Goal: Task Accomplishment & Management: Complete application form

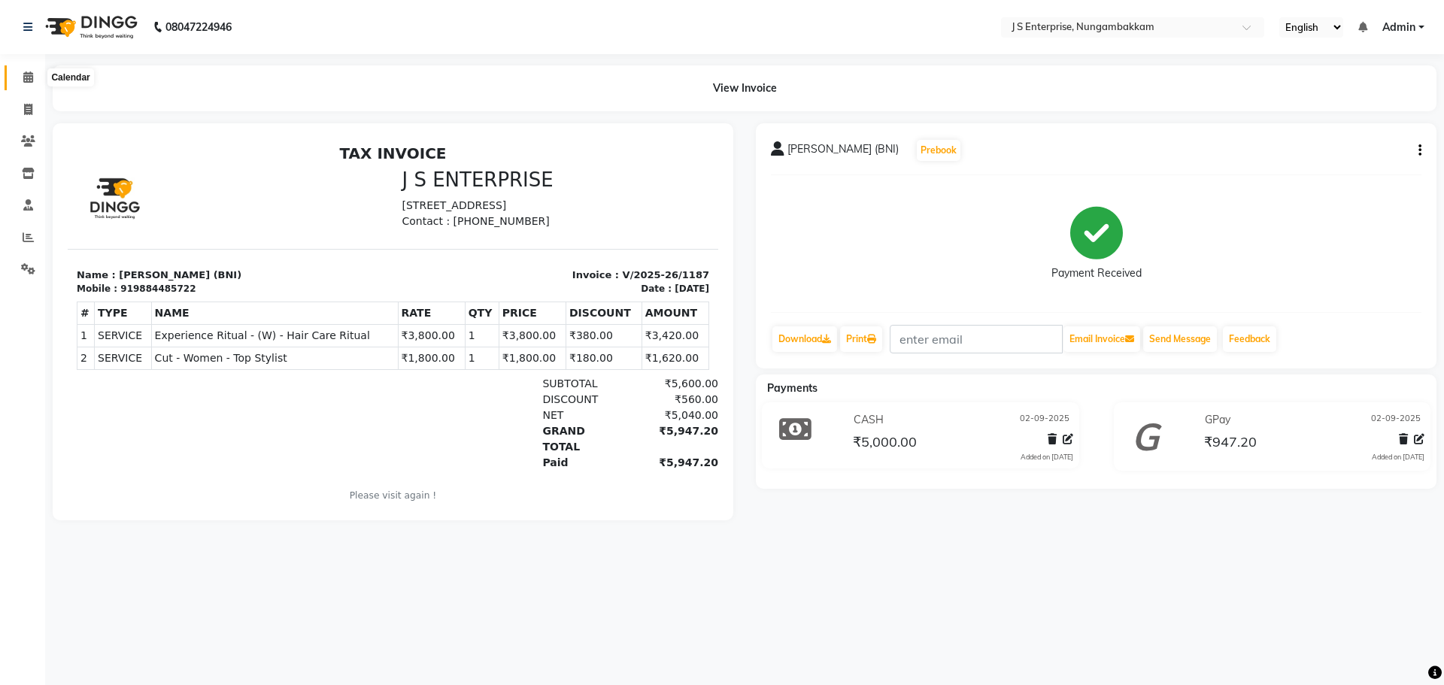
click at [19, 70] on span at bounding box center [28, 77] width 26 height 17
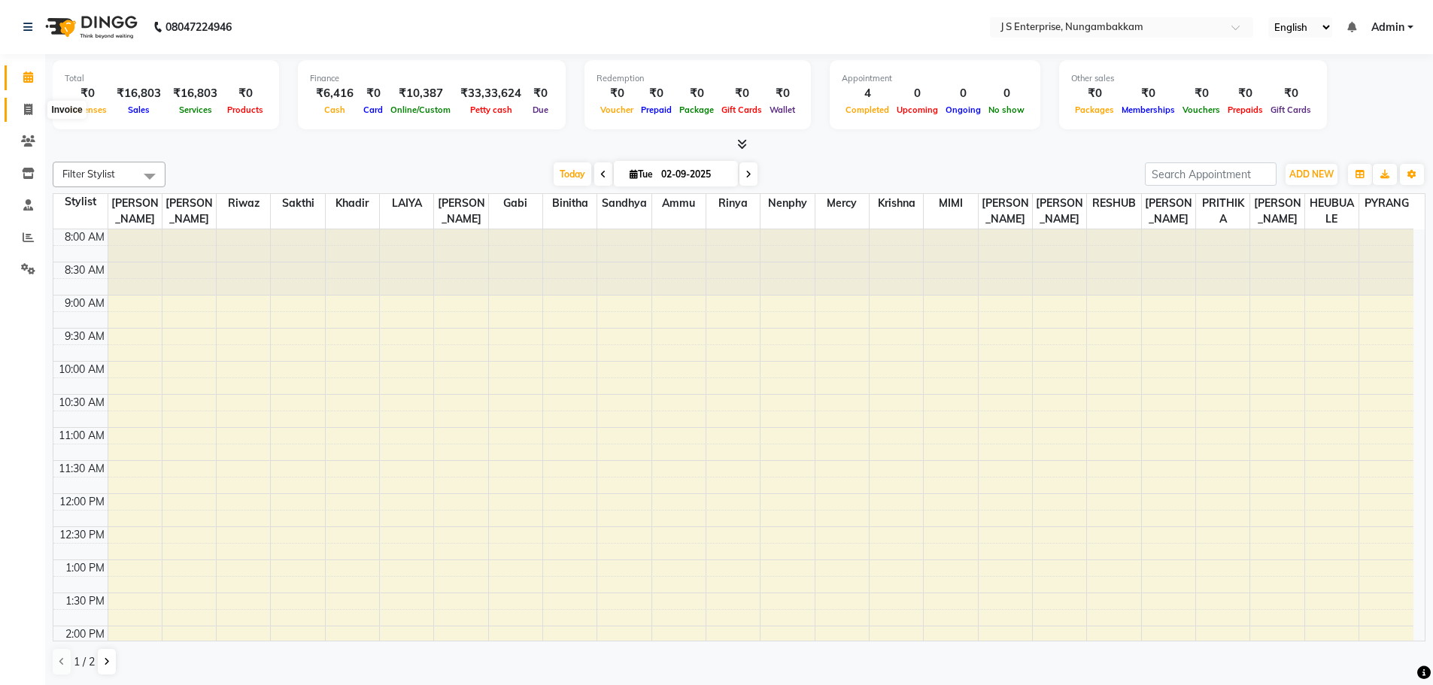
drag, startPoint x: 29, startPoint y: 107, endPoint x: 48, endPoint y: 114, distance: 20.7
click at [29, 107] on icon at bounding box center [28, 109] width 8 height 11
select select "service"
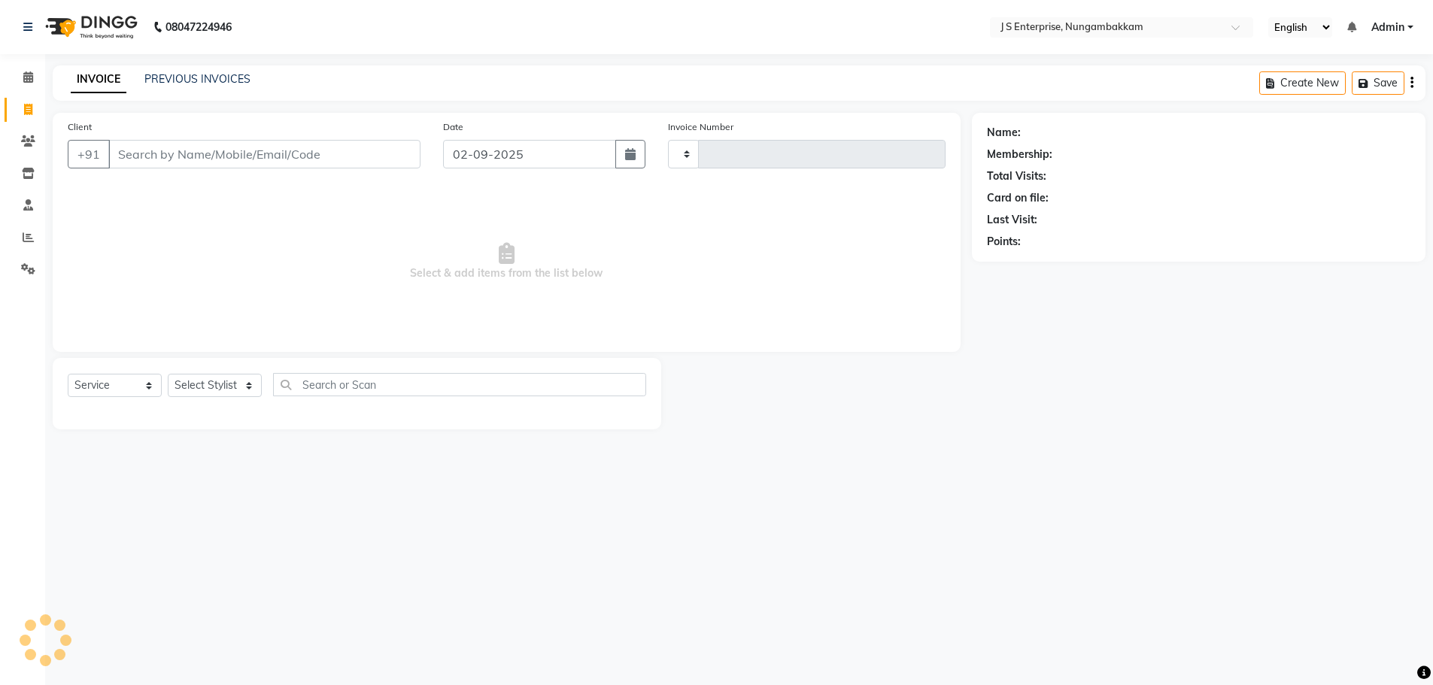
type input "1188"
select select "7359"
click at [233, 156] on input "Client" at bounding box center [265, 154] width 315 height 29
type input "8300837782"
click at [377, 154] on span "Add Client" at bounding box center [384, 154] width 59 height 15
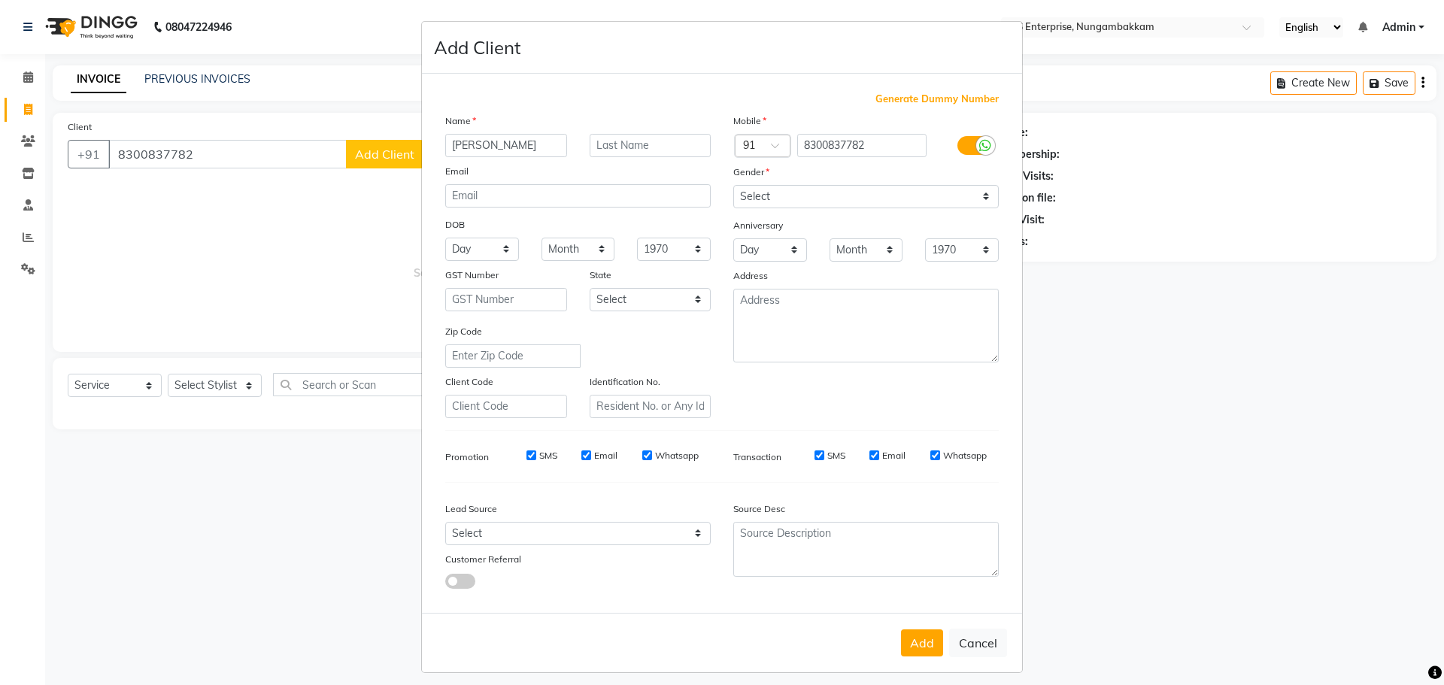
type input "[PERSON_NAME]"
click at [758, 208] on select "Select [DEMOGRAPHIC_DATA] [DEMOGRAPHIC_DATA] Other Prefer Not To Say" at bounding box center [865, 196] width 265 height 23
select select "[DEMOGRAPHIC_DATA]"
click at [733, 185] on select "Select [DEMOGRAPHIC_DATA] [DEMOGRAPHIC_DATA] Other Prefer Not To Say" at bounding box center [865, 196] width 265 height 23
click at [902, 645] on button "Add" at bounding box center [922, 642] width 42 height 27
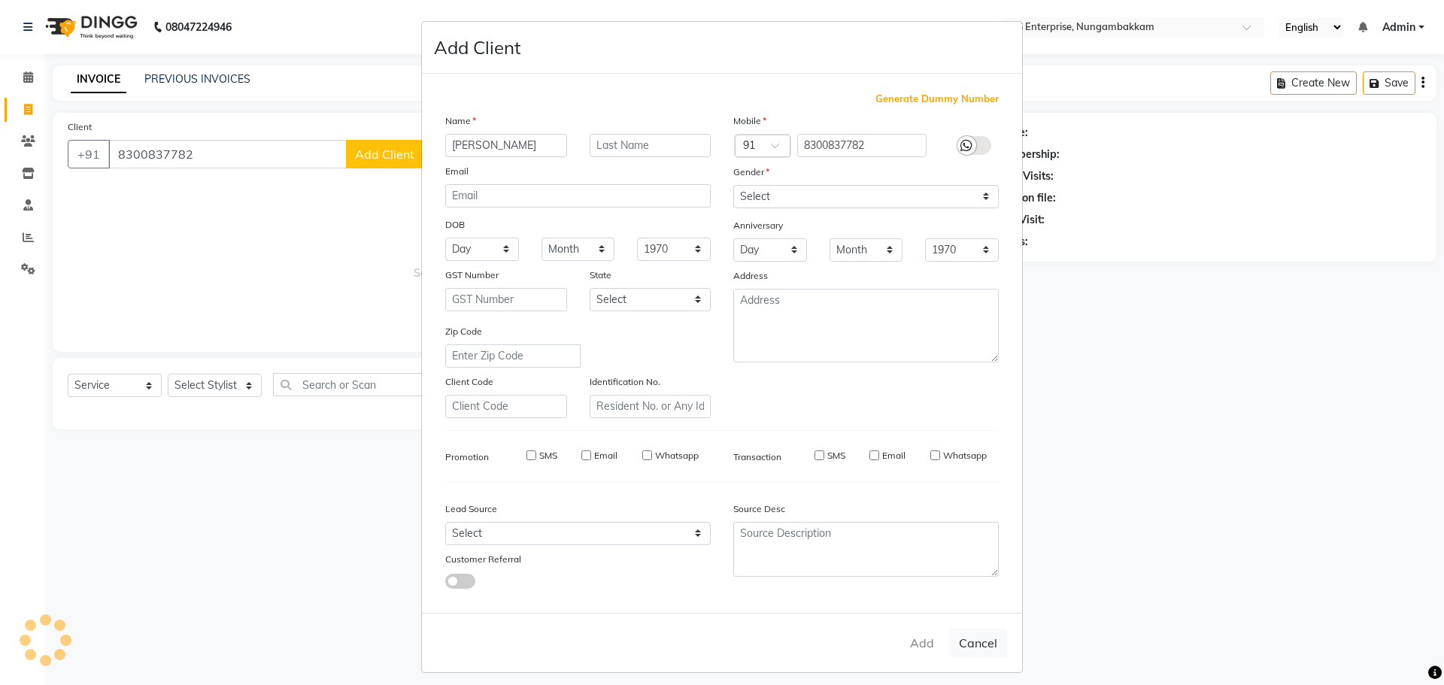
select select
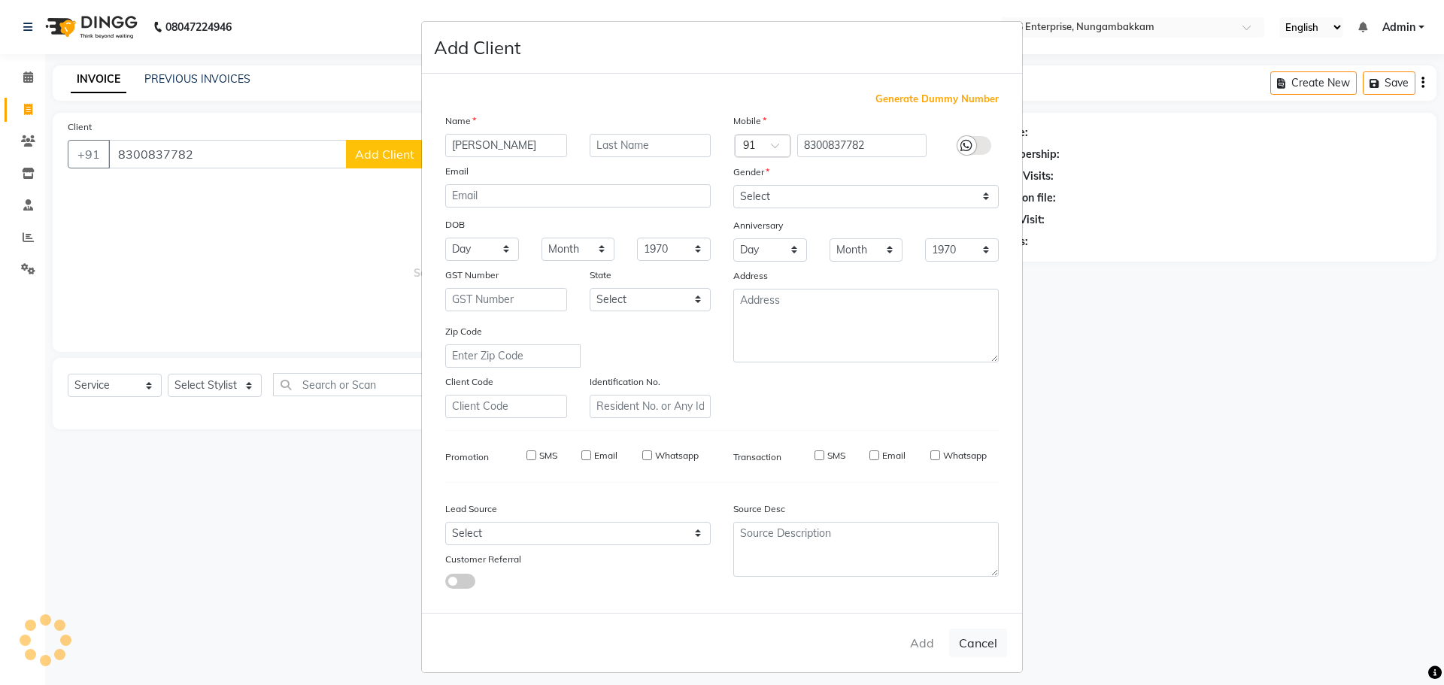
select select
checkbox input "false"
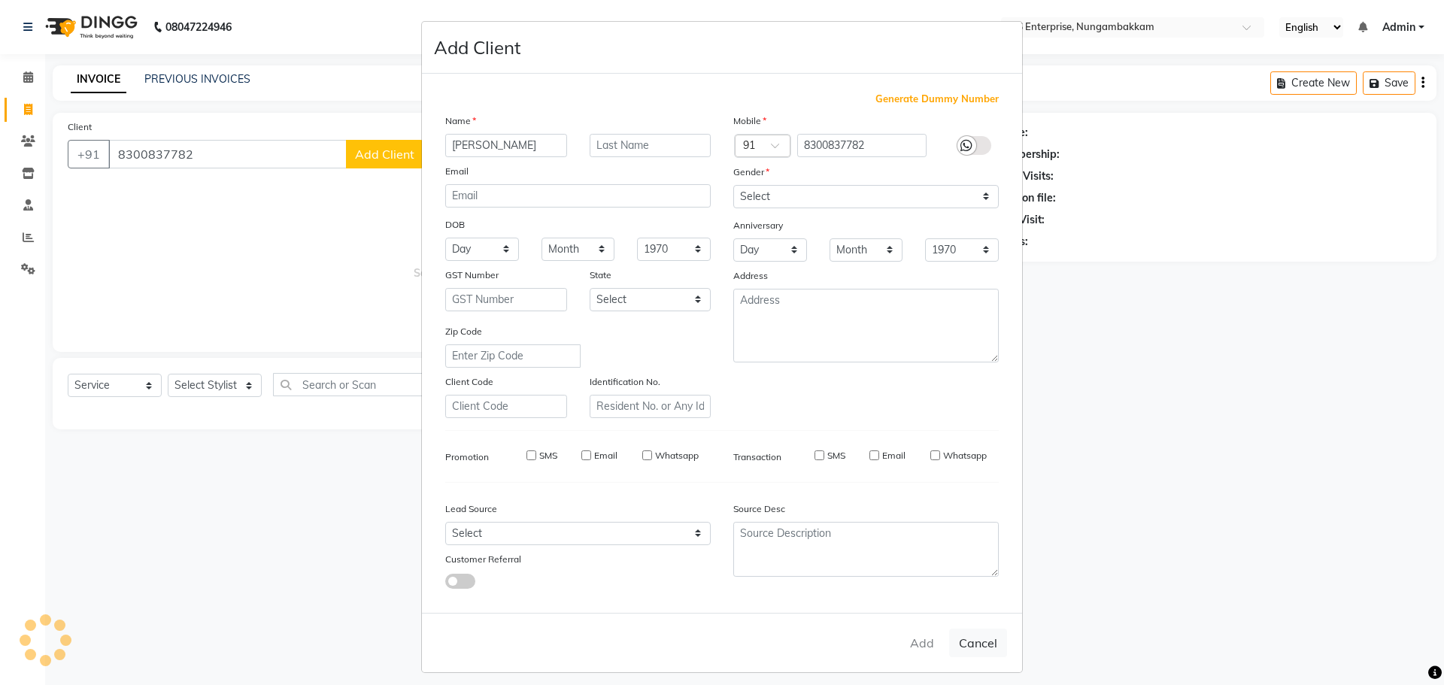
checkbox input "false"
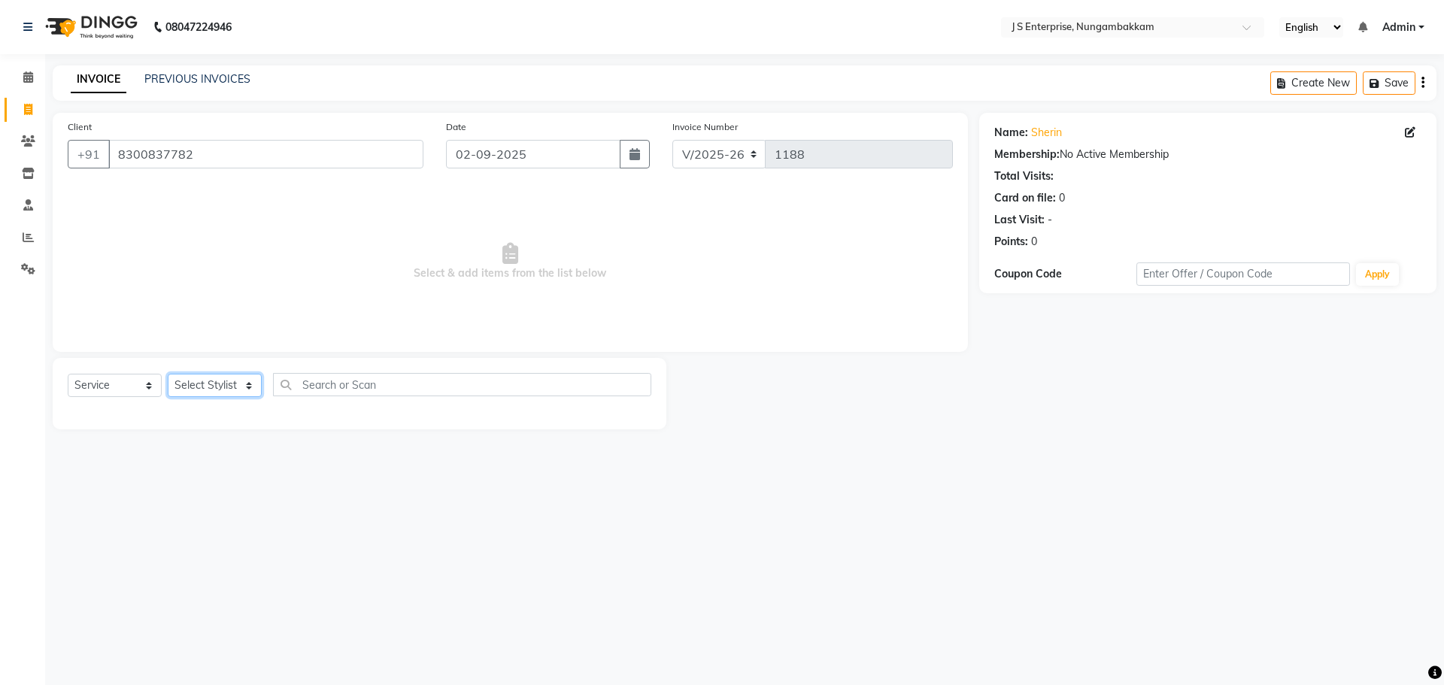
click at [228, 387] on select "Select Stylist [PERSON_NAME] [PERSON_NAME] [PERSON_NAME] [PERSON_NAME] krishna …" at bounding box center [215, 385] width 94 height 23
select select "63703"
click at [168, 374] on select "Select Stylist [PERSON_NAME] [PERSON_NAME] [PERSON_NAME] [PERSON_NAME] krishna …" at bounding box center [215, 385] width 94 height 23
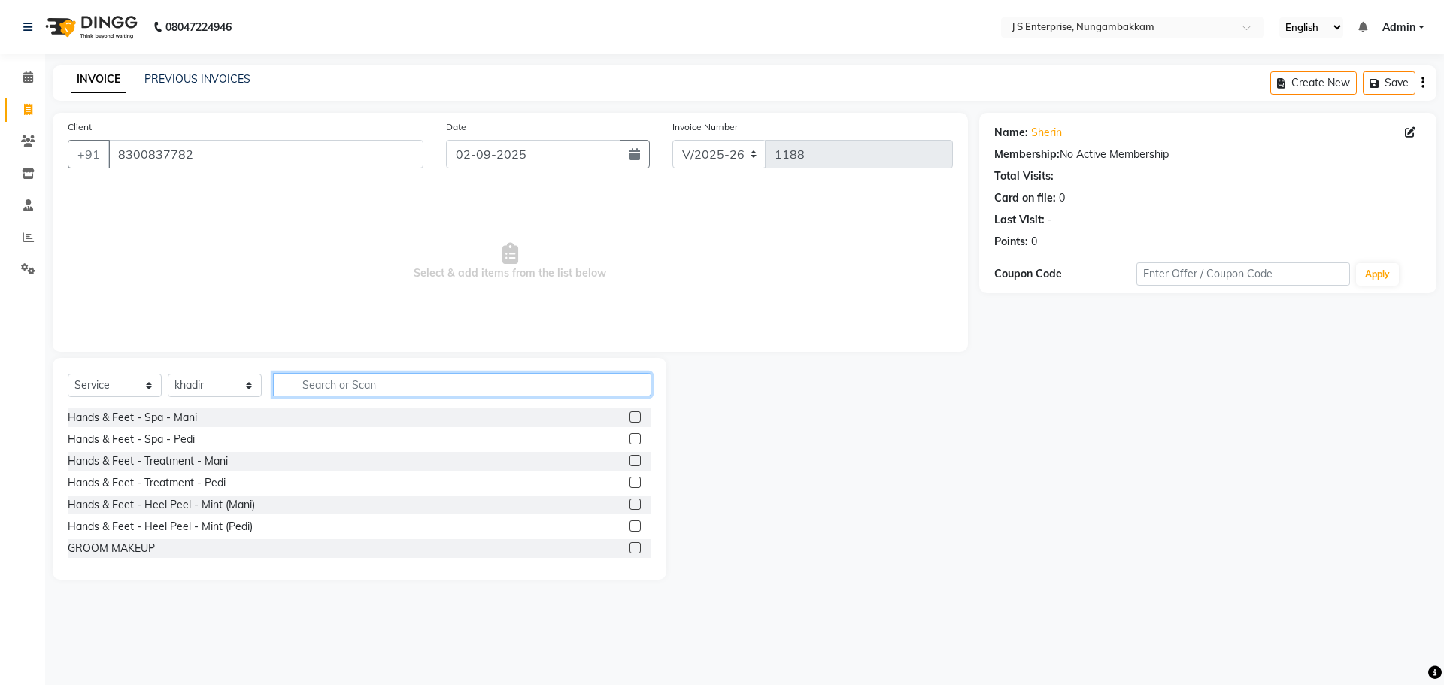
click at [390, 380] on input "text" at bounding box center [462, 384] width 378 height 23
type input "EXPERI"
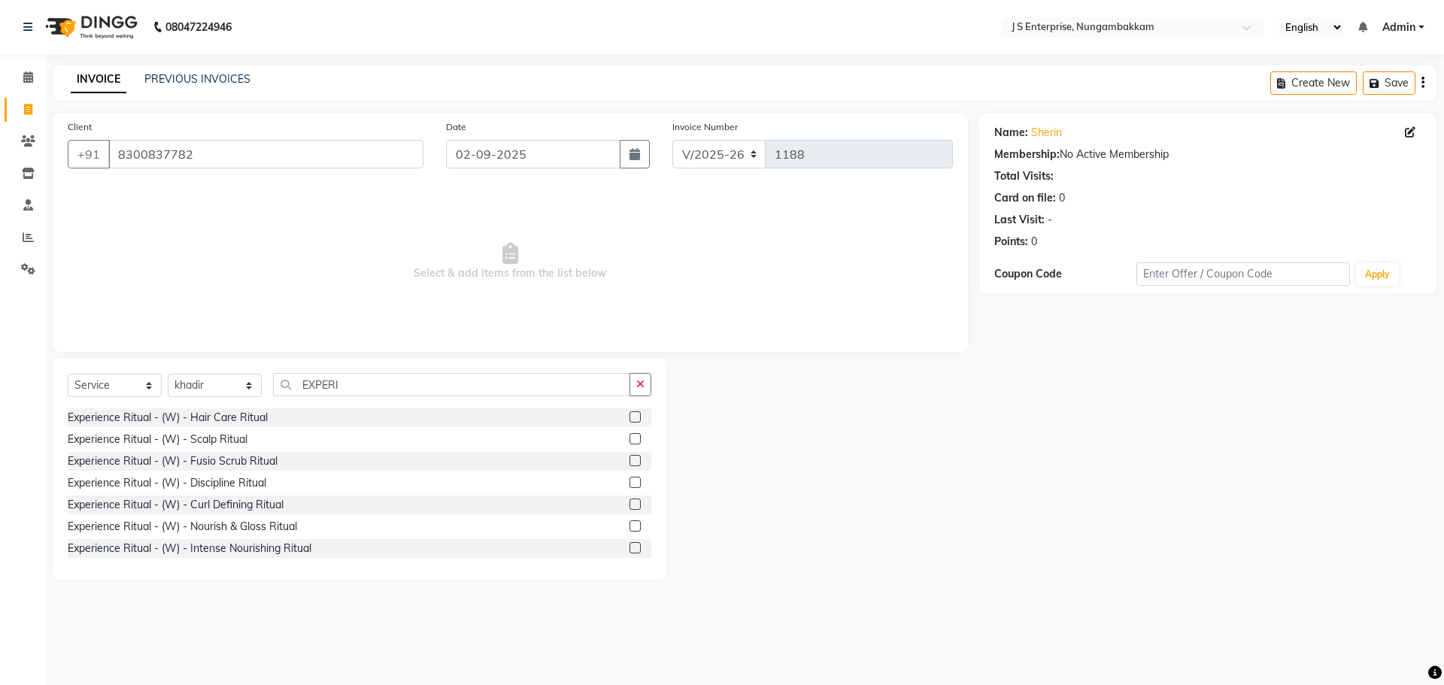
click at [629, 417] on label at bounding box center [634, 416] width 11 height 11
click at [629, 417] on input "checkbox" at bounding box center [634, 418] width 10 height 10
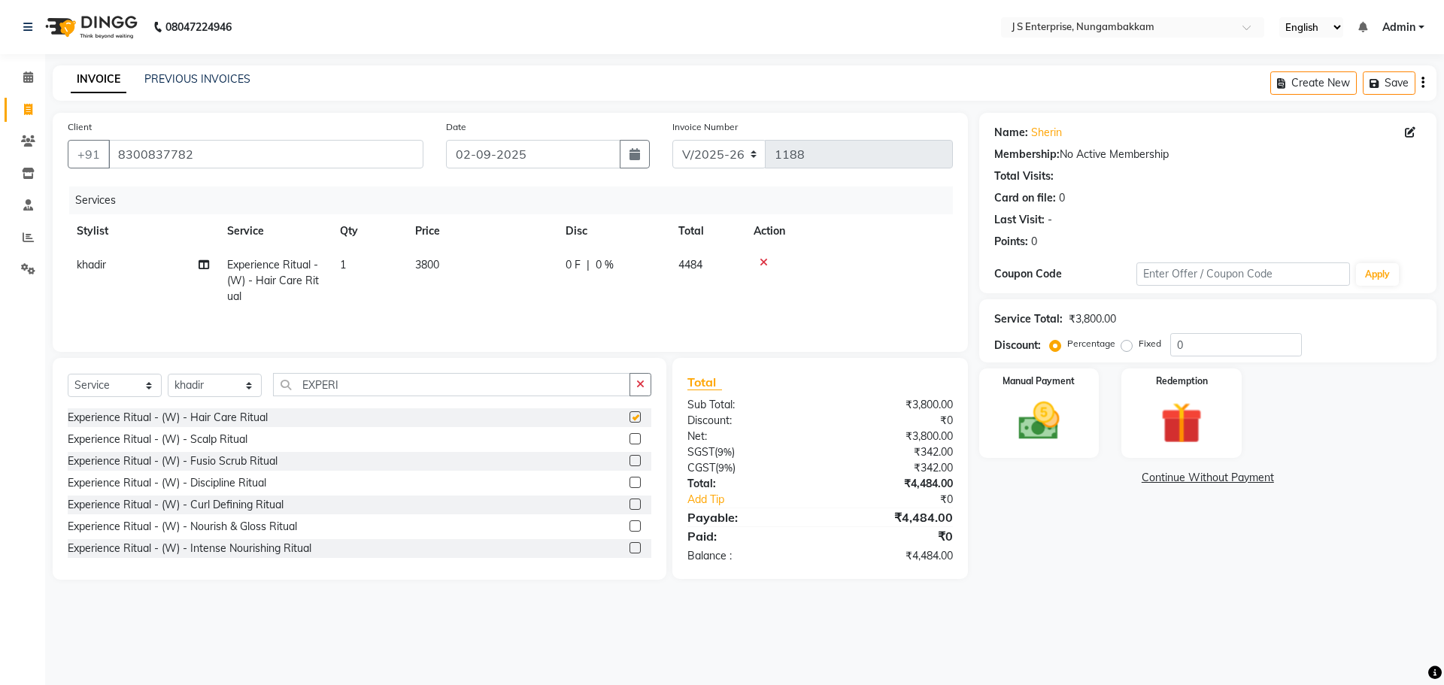
checkbox input "false"
click at [1063, 415] on img at bounding box center [1039, 421] width 70 height 50
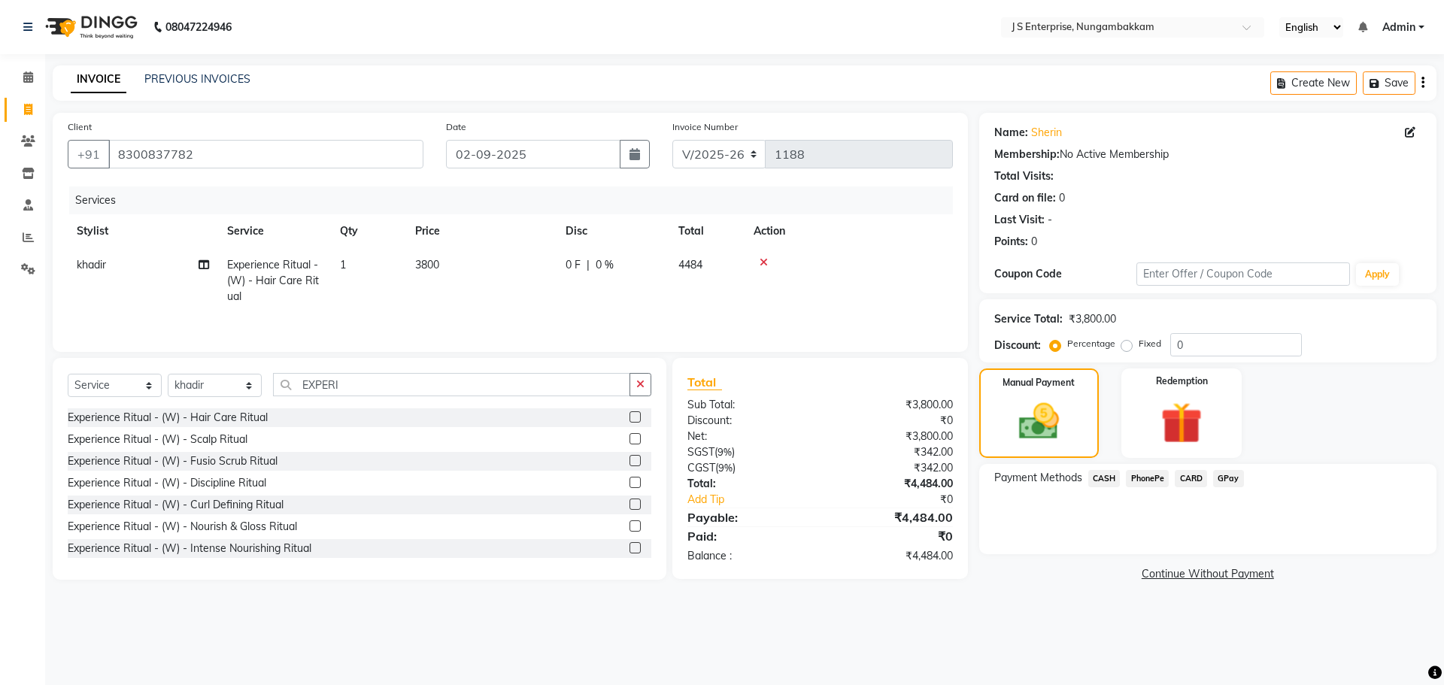
click at [1227, 481] on span "GPay" at bounding box center [1228, 478] width 31 height 17
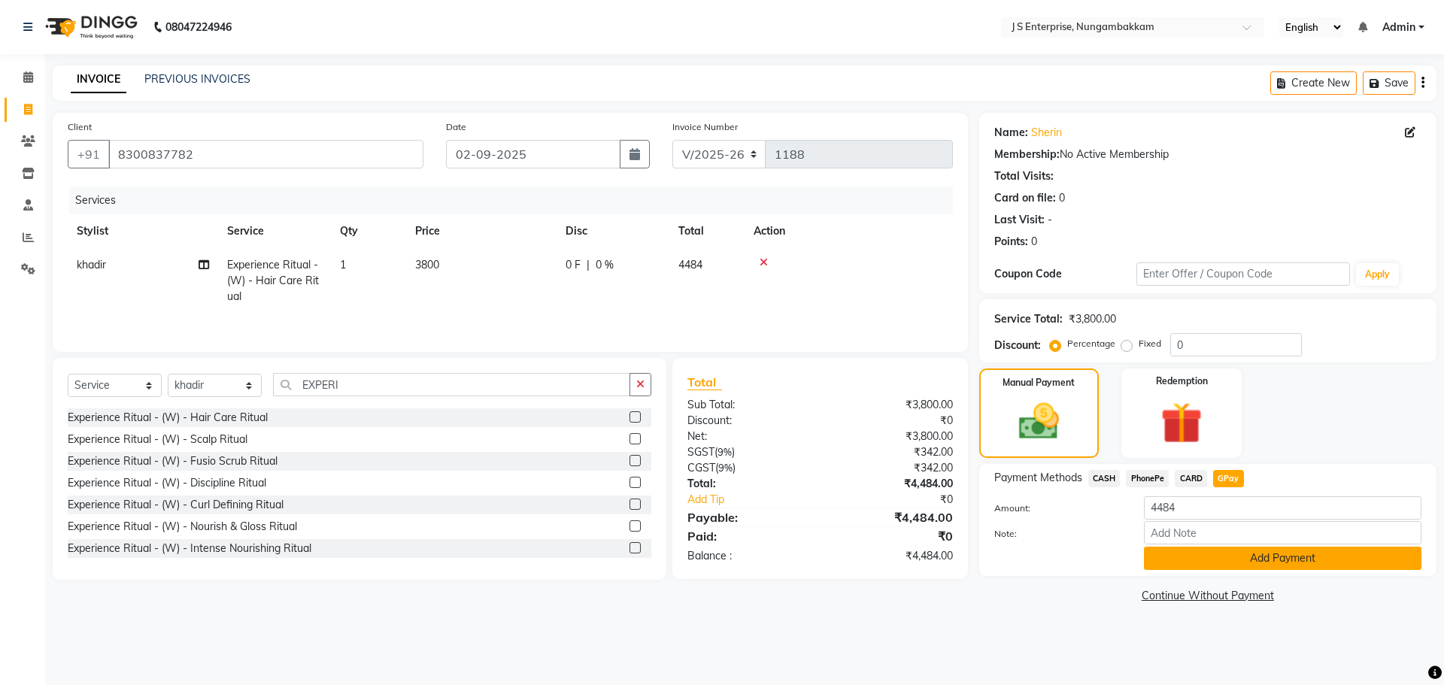
click at [1234, 557] on button "Add Payment" at bounding box center [1283, 558] width 278 height 23
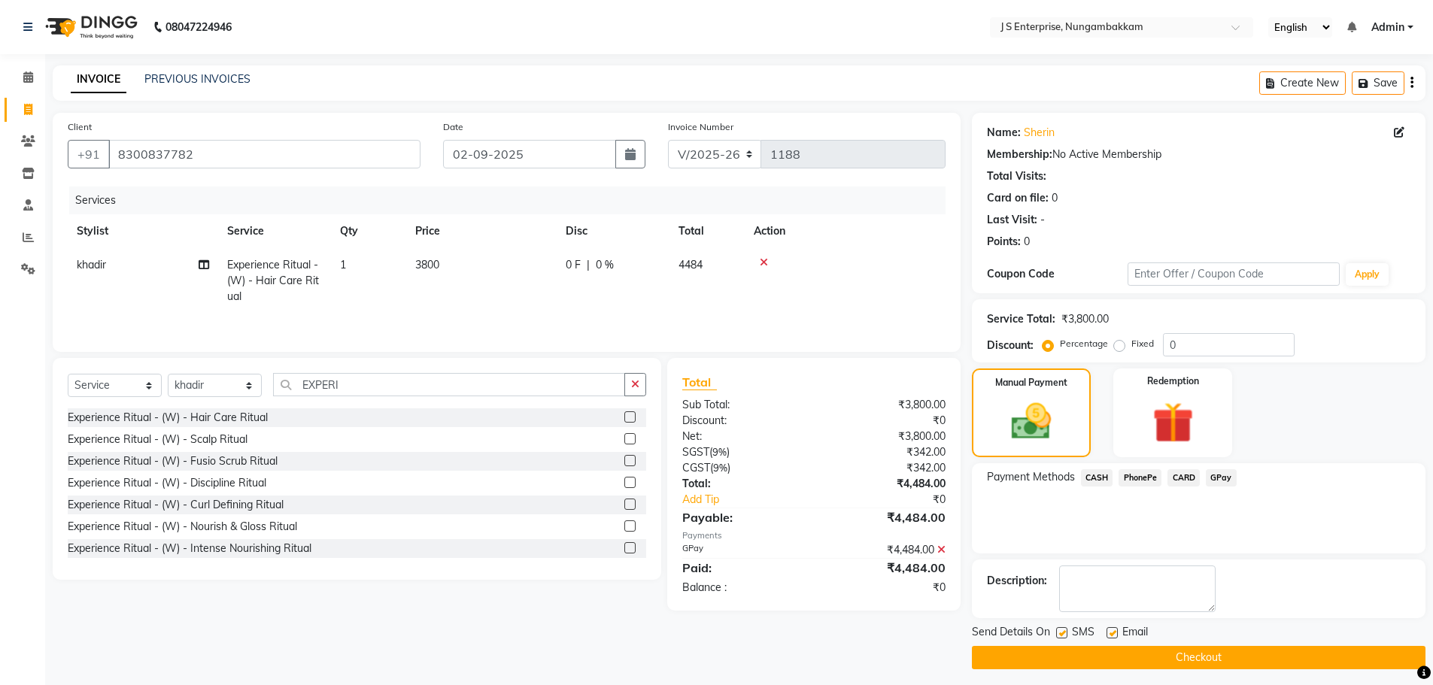
click at [1181, 664] on button "Checkout" at bounding box center [1198, 657] width 453 height 23
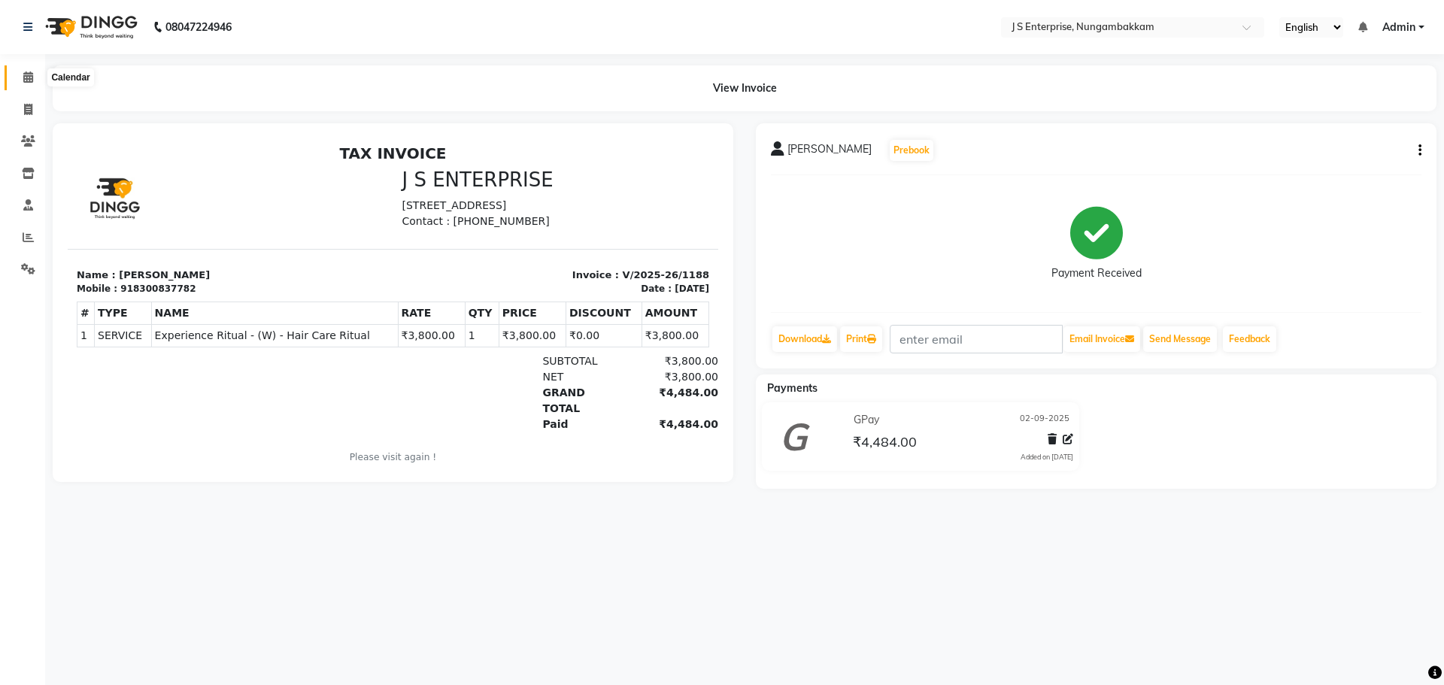
click at [36, 74] on span at bounding box center [28, 77] width 26 height 17
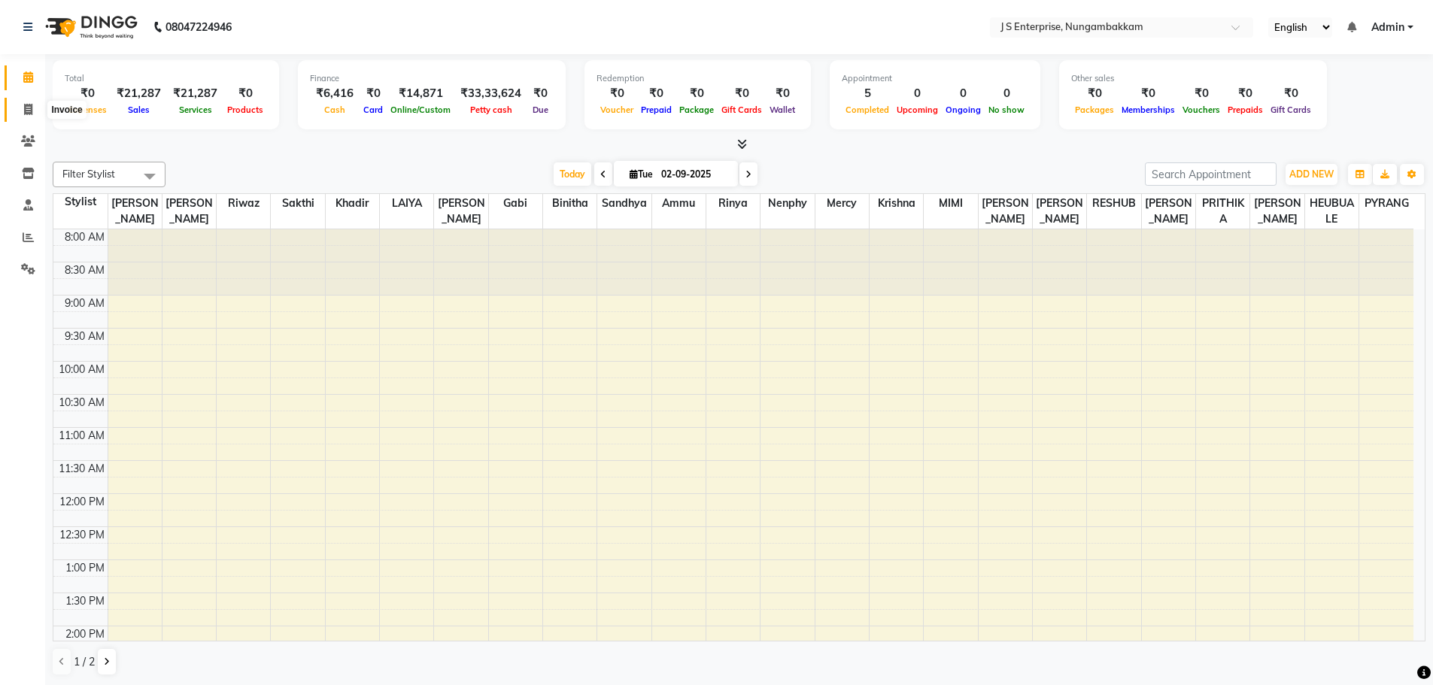
click at [38, 108] on span at bounding box center [28, 110] width 26 height 17
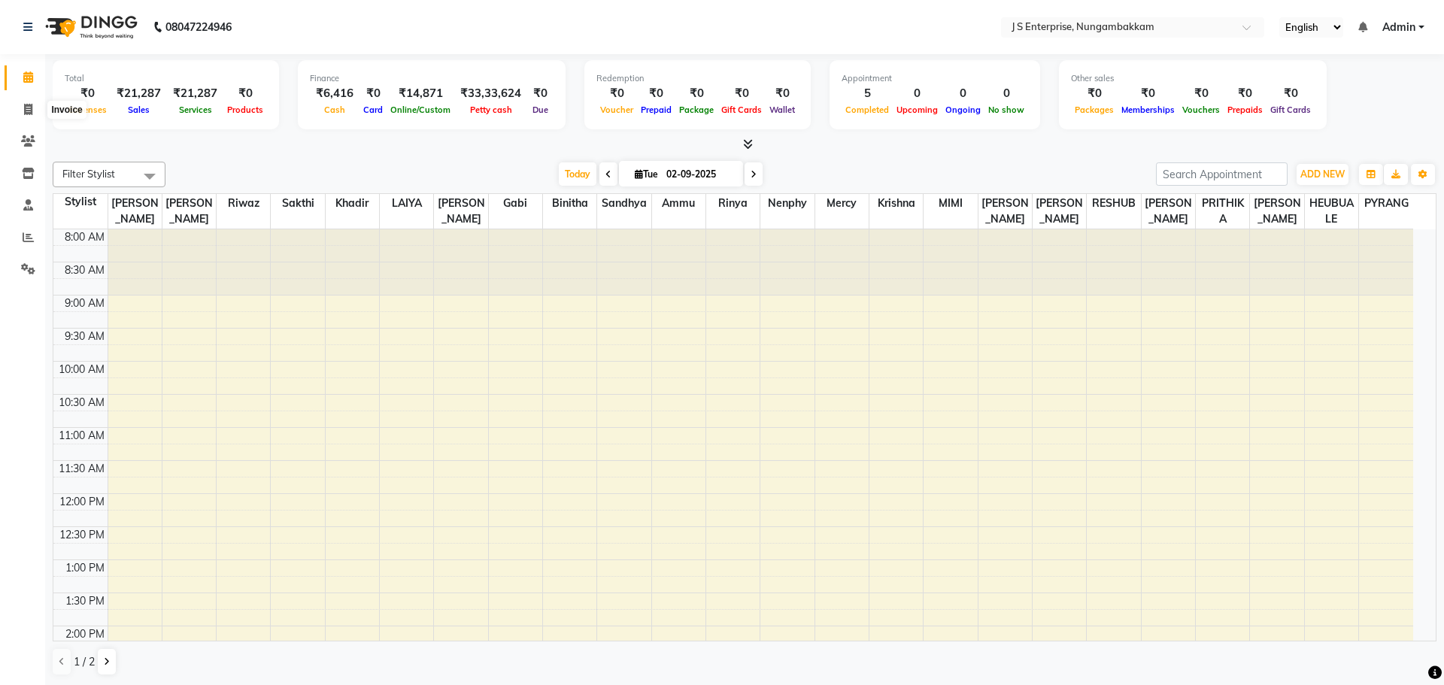
select select "7359"
select select "service"
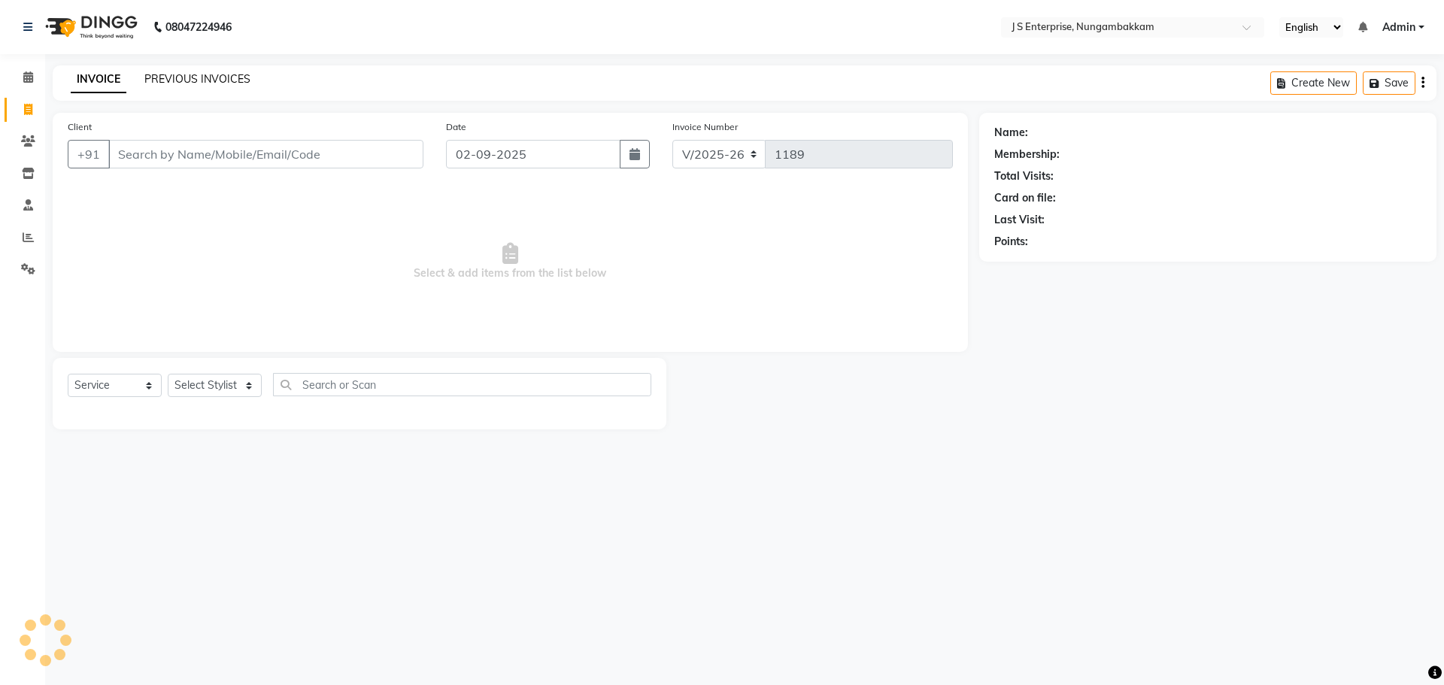
click at [209, 79] on link "PREVIOUS INVOICES" at bounding box center [197, 79] width 106 height 14
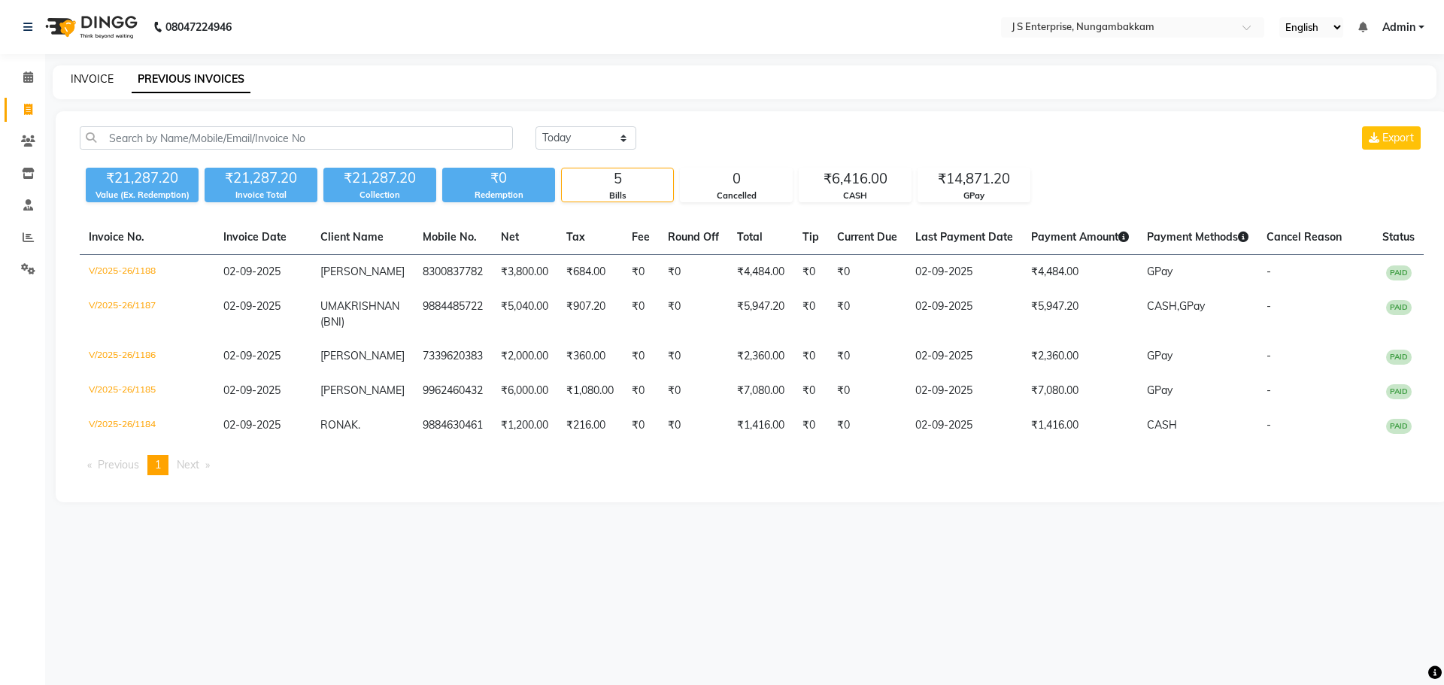
click at [84, 74] on link "INVOICE" at bounding box center [92, 79] width 43 height 14
select select "7359"
select select "service"
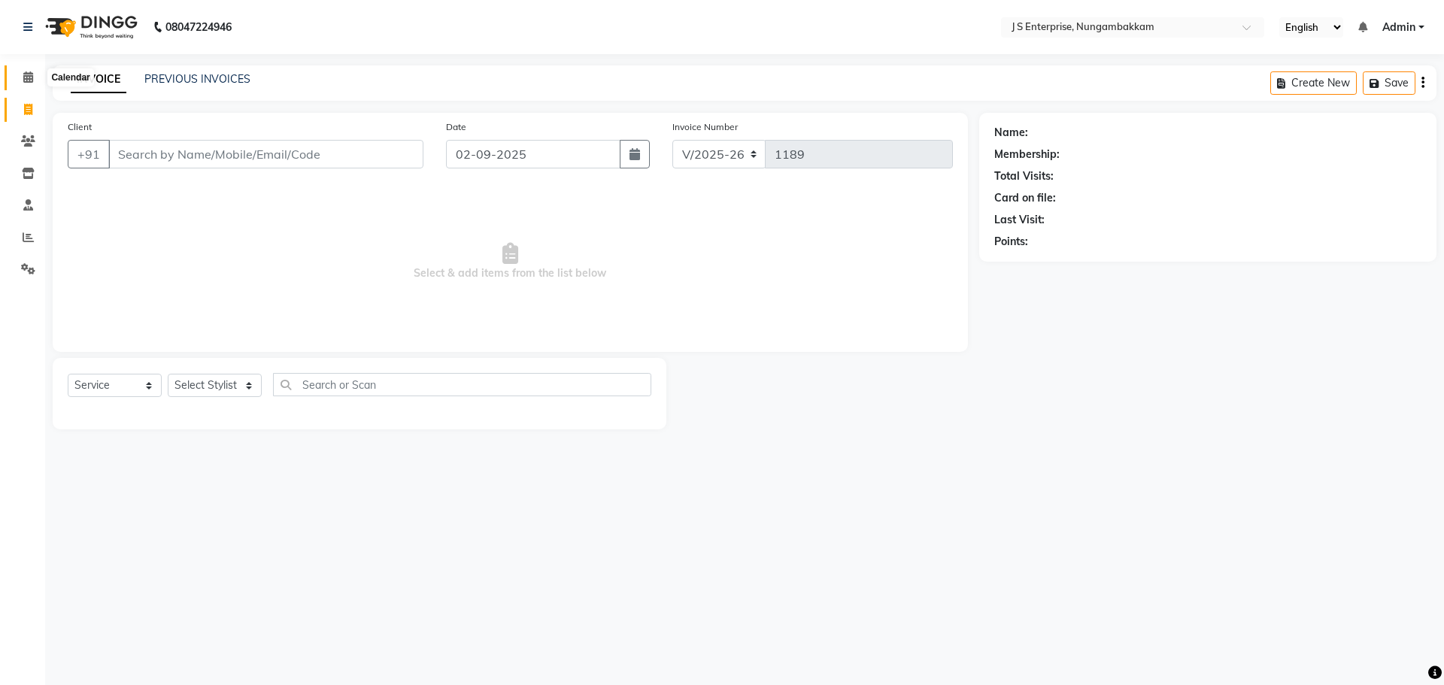
click at [22, 71] on span at bounding box center [28, 77] width 26 height 17
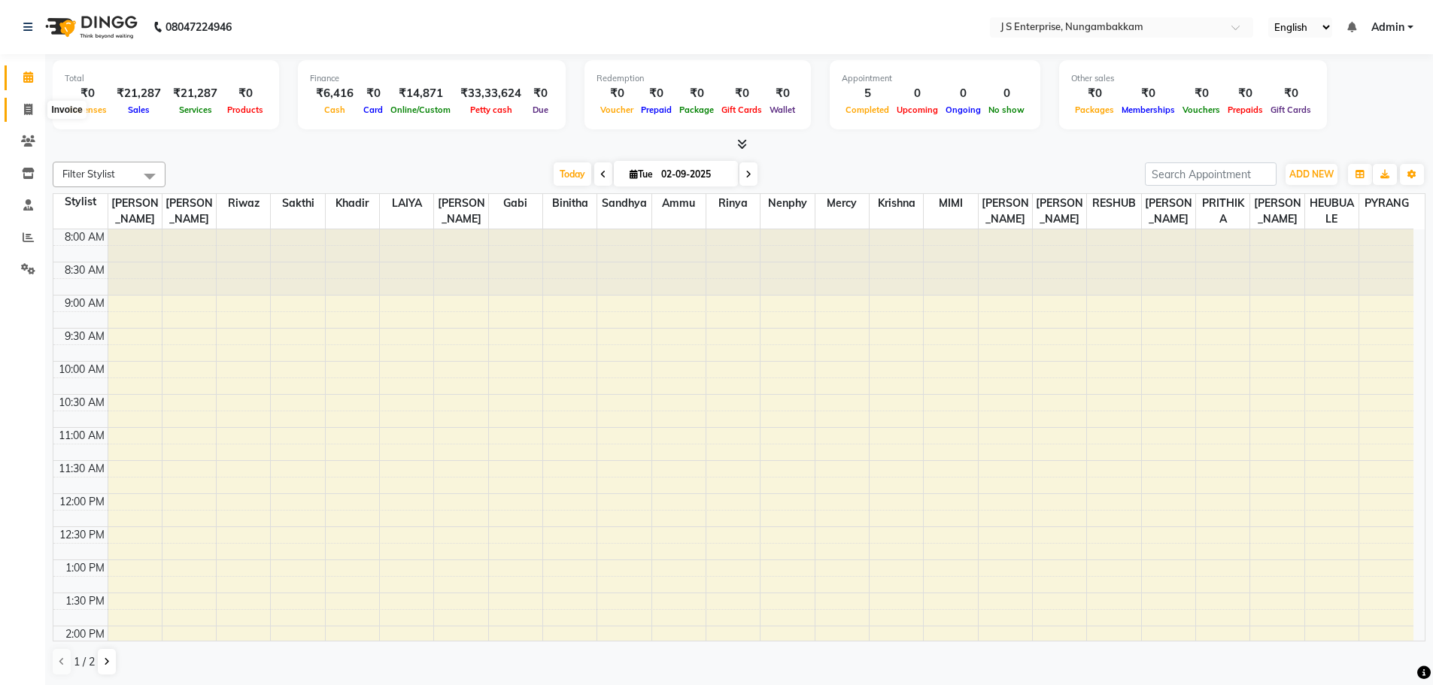
click at [25, 105] on icon at bounding box center [28, 109] width 8 height 11
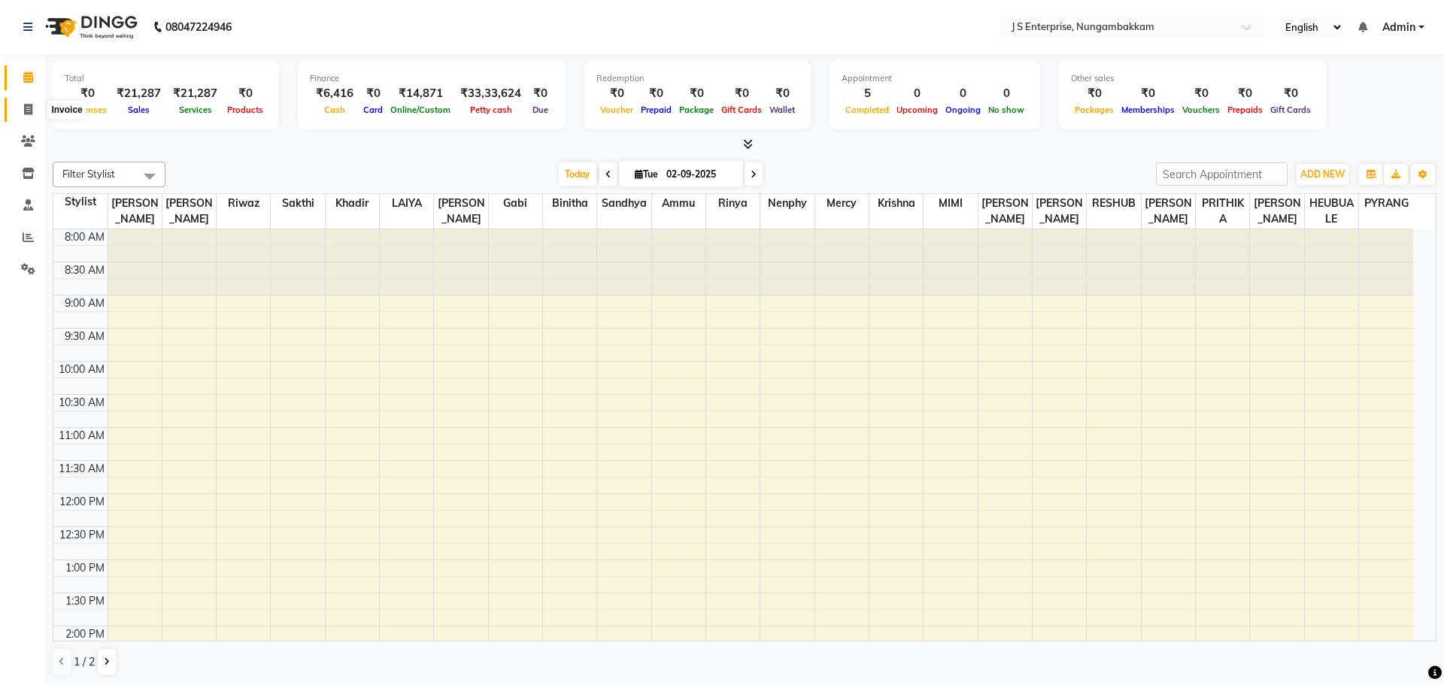
select select "7359"
select select "service"
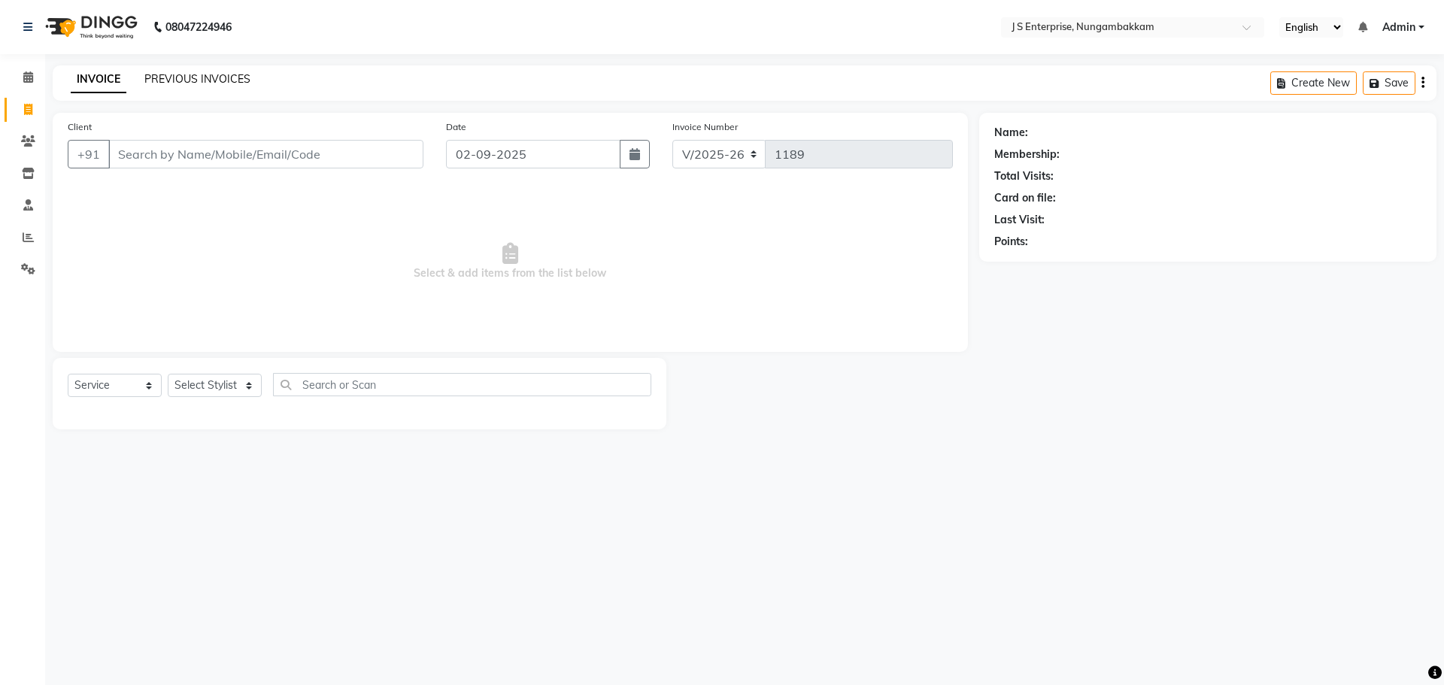
click at [235, 77] on link "PREVIOUS INVOICES" at bounding box center [197, 79] width 106 height 14
